Goal: Check status

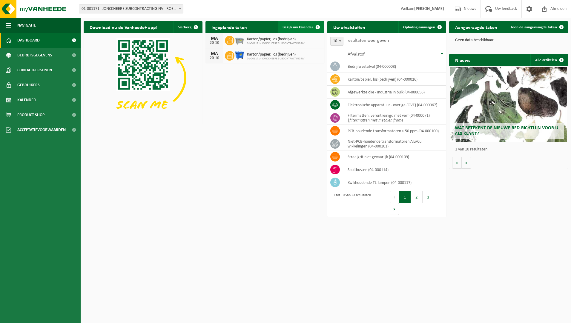
click at [293, 25] on span "Bekijk uw kalender" at bounding box center [298, 27] width 31 height 4
